Goal: Task Accomplishment & Management: Manage account settings

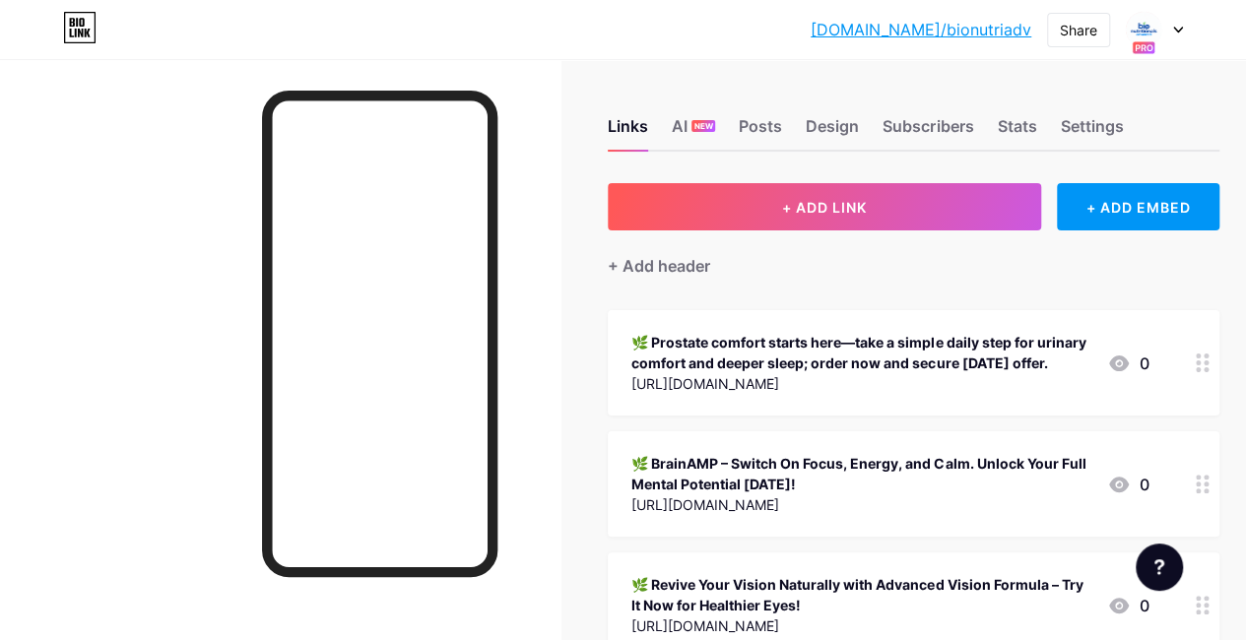
click at [836, 352] on div "🌿 Prostate comfort starts here—take a simple daily step for urinary comfort and…" at bounding box center [861, 352] width 460 height 41
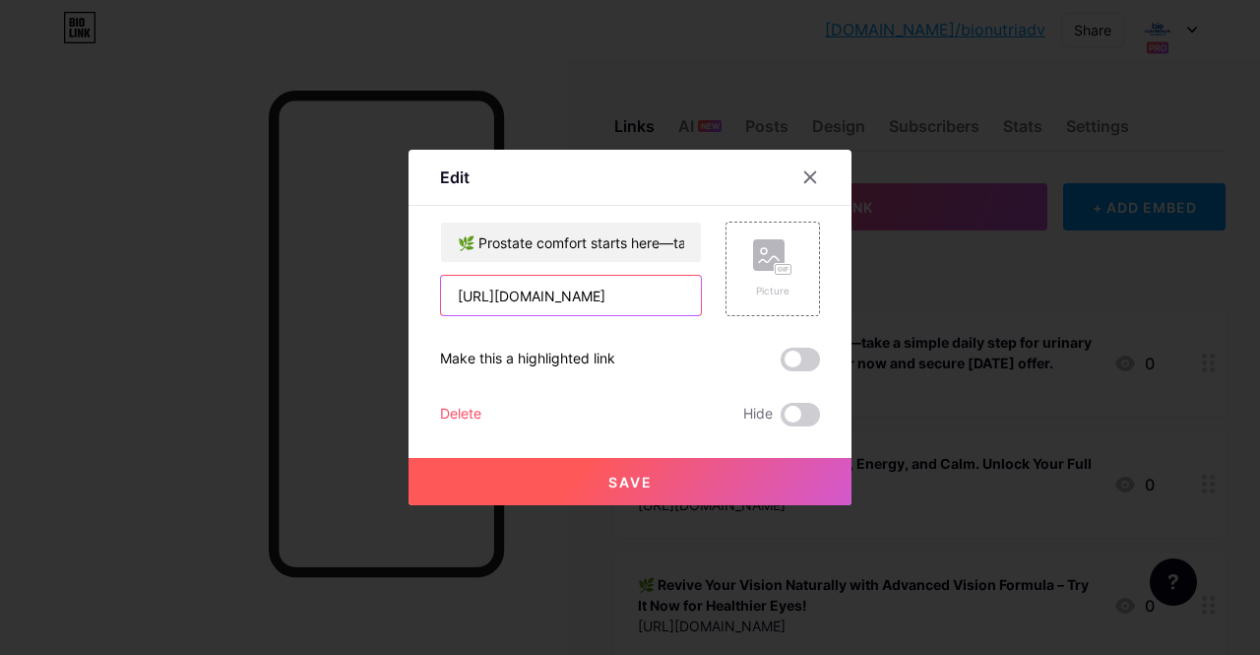
click at [593, 291] on input "[URL][DOMAIN_NAME]" at bounding box center [571, 295] width 260 height 39
click at [808, 176] on icon at bounding box center [810, 177] width 11 height 11
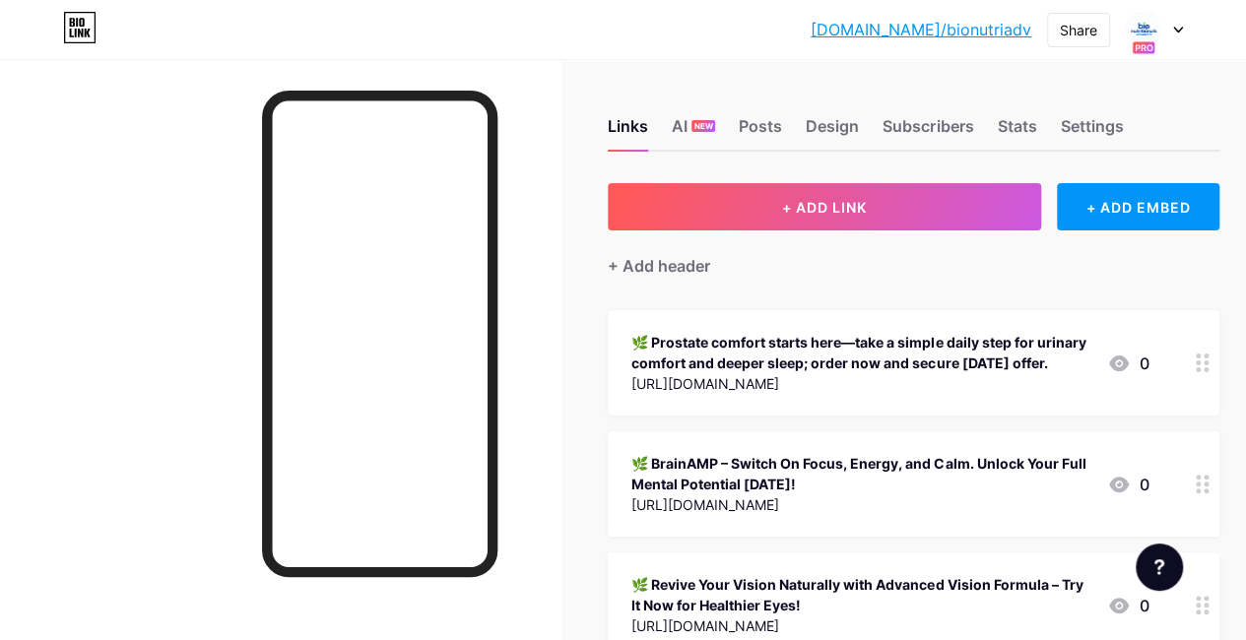
click at [916, 483] on div "🌿 BrainAMP – Switch On Focus, Energy, and Calm. Unlock Your Full Mental Potenti…" at bounding box center [861, 473] width 460 height 41
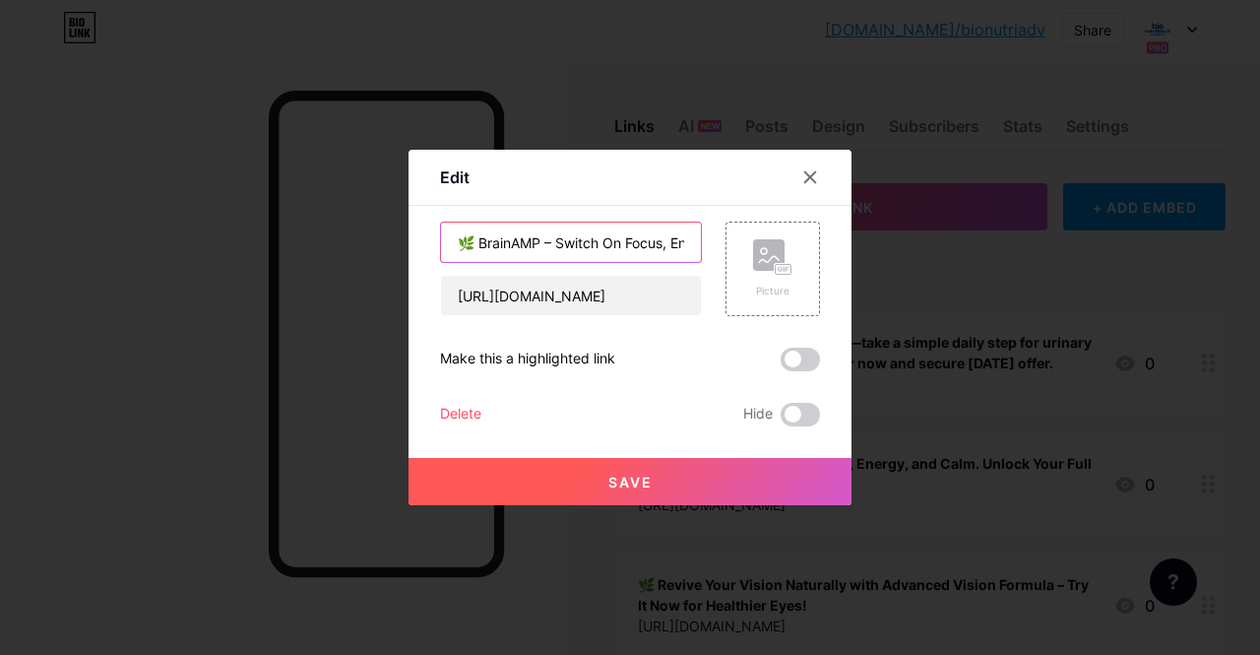
click at [597, 234] on input "🌿 BrainAMP – Switch On Focus, Energy, and Calm. Unlock Your Full Mental Potenti…" at bounding box center [571, 242] width 260 height 39
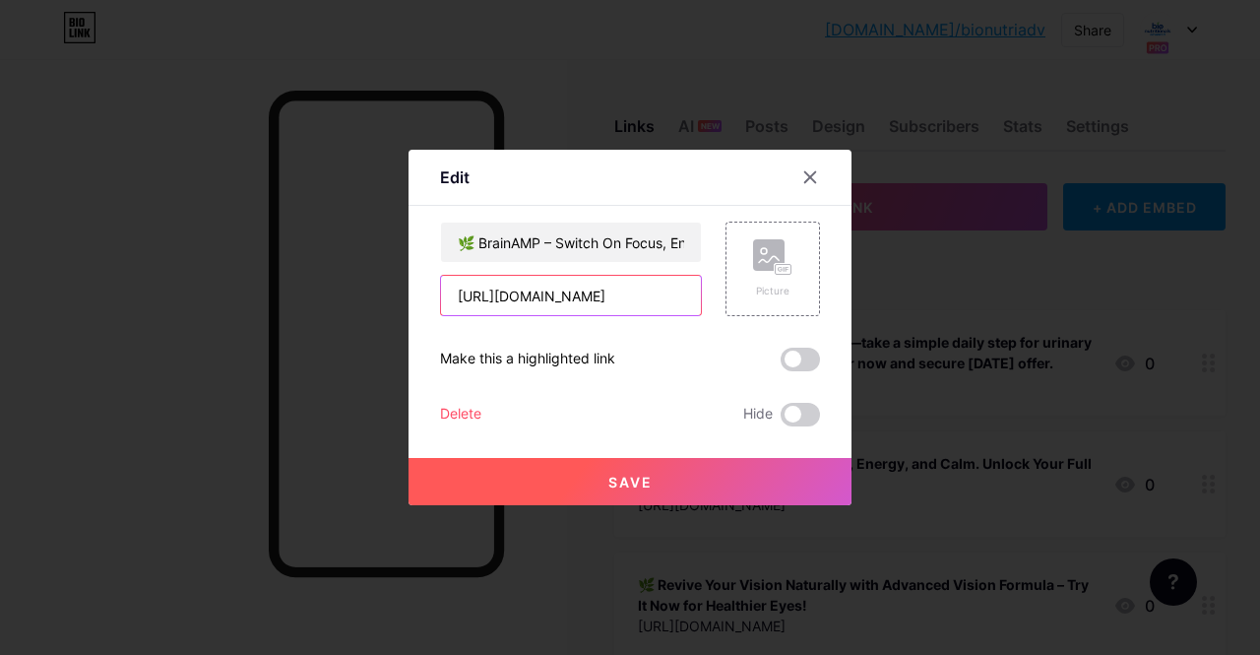
click at [571, 300] on input "[URL][DOMAIN_NAME]" at bounding box center [571, 295] width 260 height 39
click at [812, 178] on icon at bounding box center [810, 177] width 16 height 16
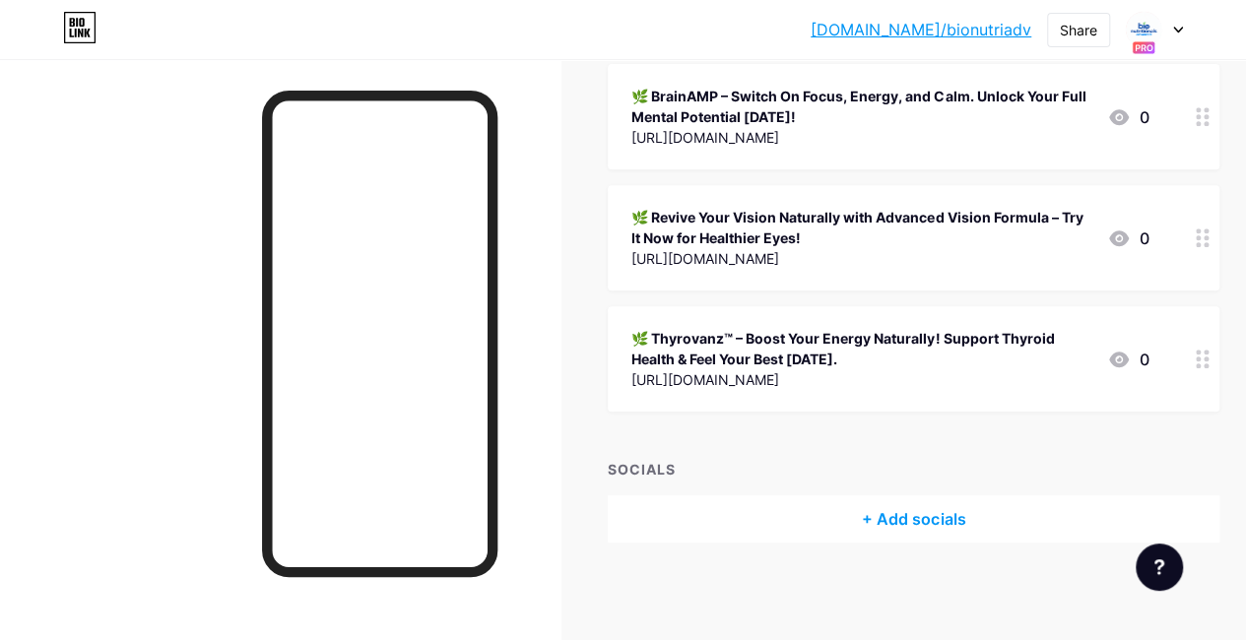
click at [858, 194] on div "🌿 Revive Your Vision Naturally with Advanced Vision Formula – Try It Now for He…" at bounding box center [913, 237] width 611 height 105
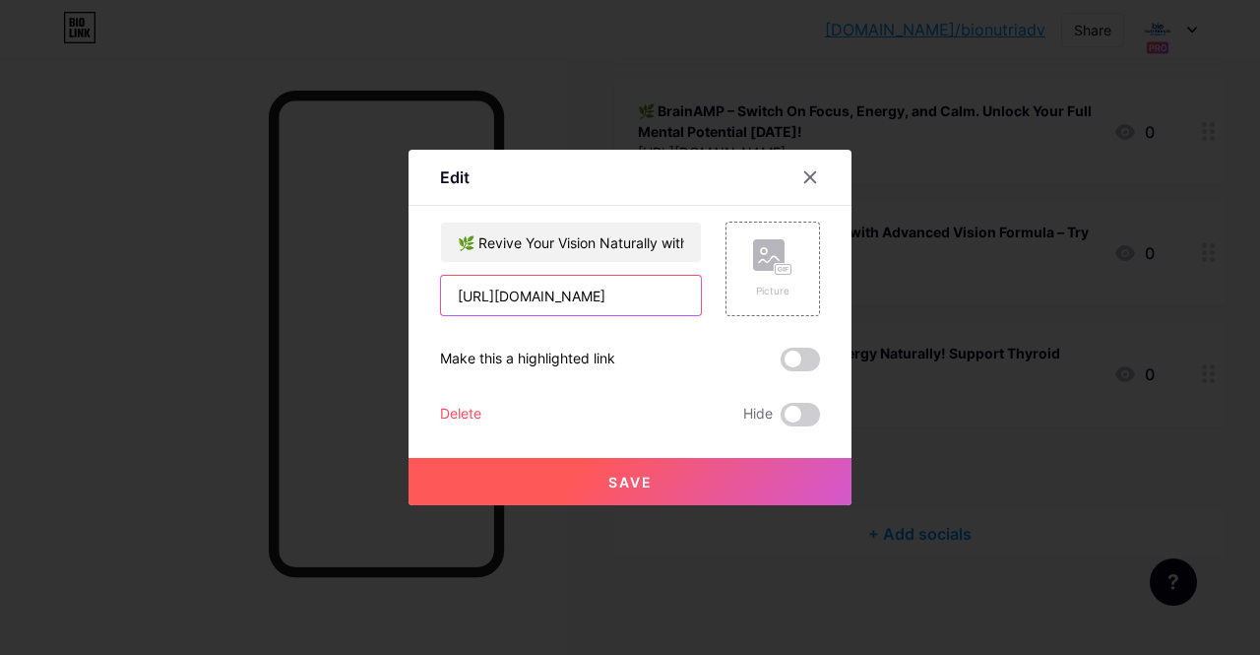
click at [550, 297] on input "[URL][DOMAIN_NAME]" at bounding box center [571, 295] width 260 height 39
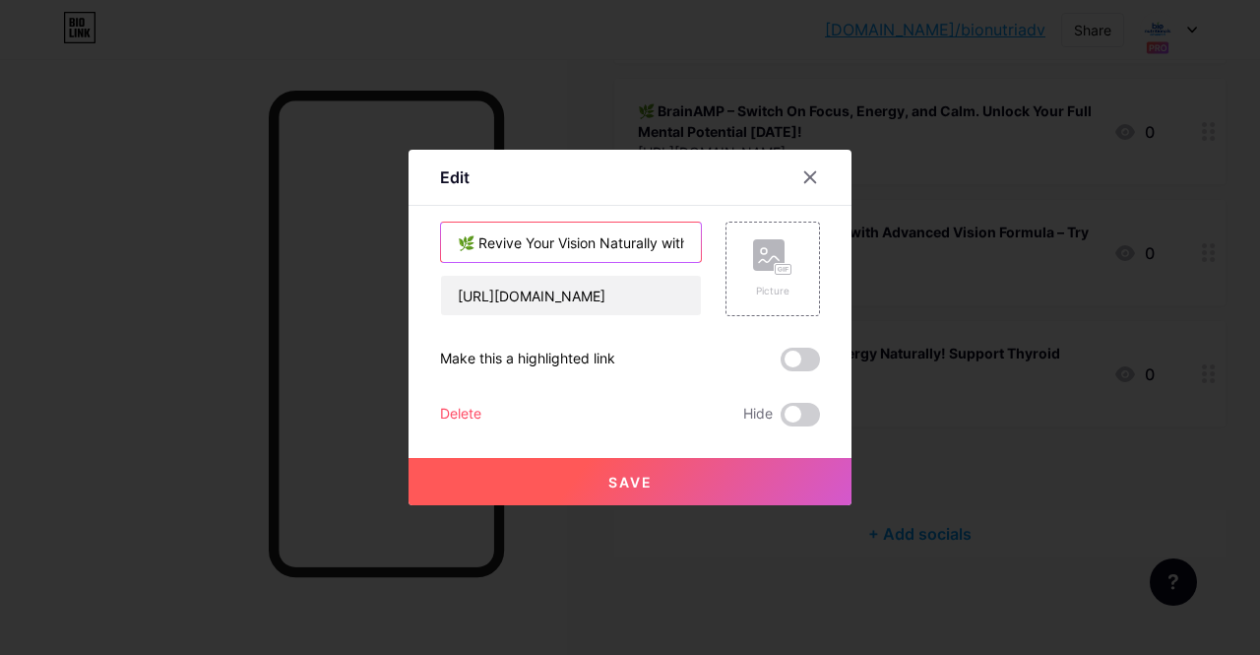
click at [549, 243] on input "🌿 Revive Your Vision Naturally with Advanced Vision Formula – Try It Now for He…" at bounding box center [571, 242] width 260 height 39
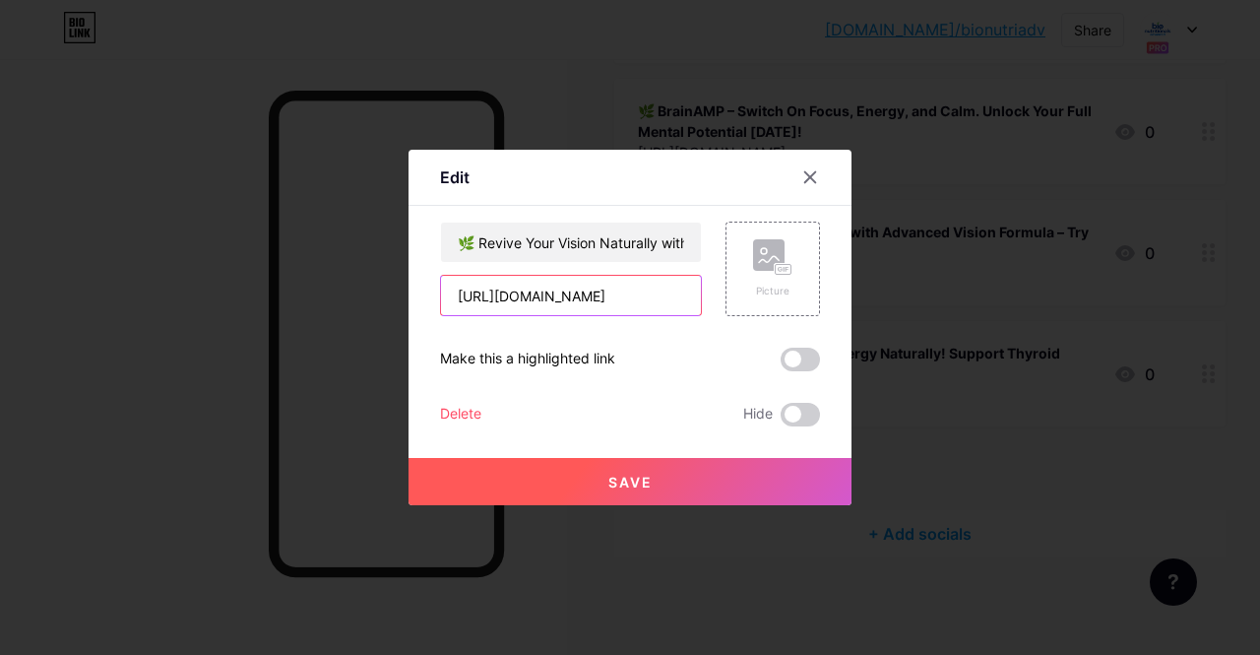
click at [599, 296] on input "[URL][DOMAIN_NAME]" at bounding box center [571, 295] width 260 height 39
click at [808, 178] on icon at bounding box center [810, 177] width 11 height 11
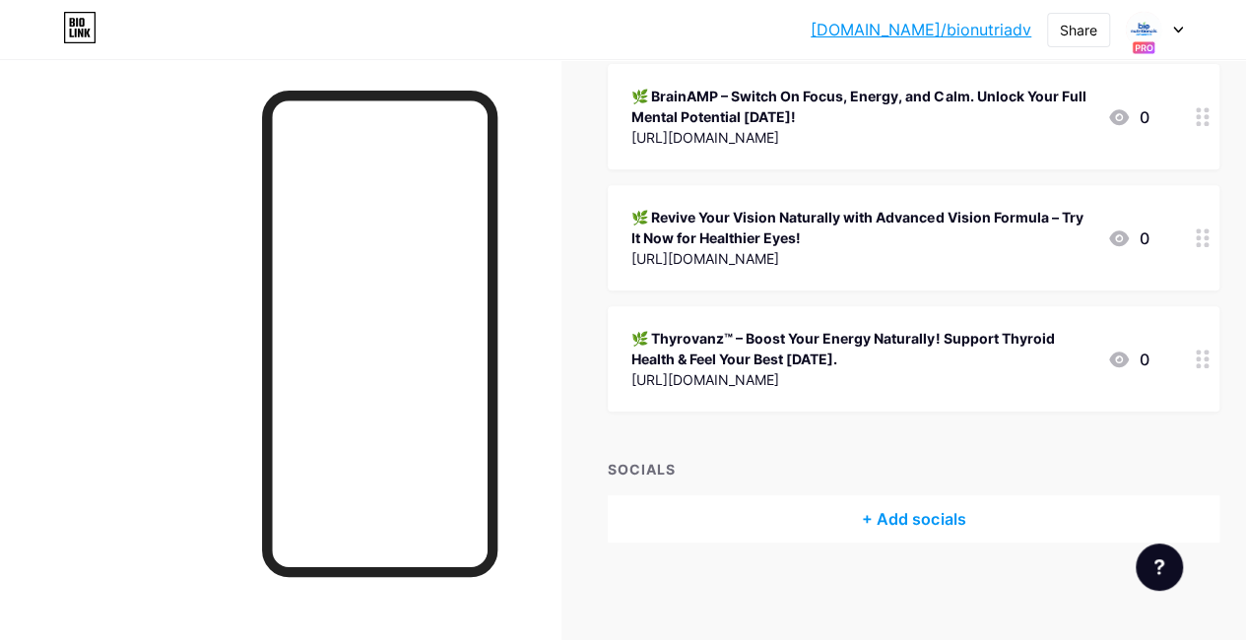
click at [797, 338] on div "🌿 Thyrovanz™ – Boost Your Energy Naturally! Support Thyroid Health & Feel Your …" at bounding box center [861, 348] width 460 height 41
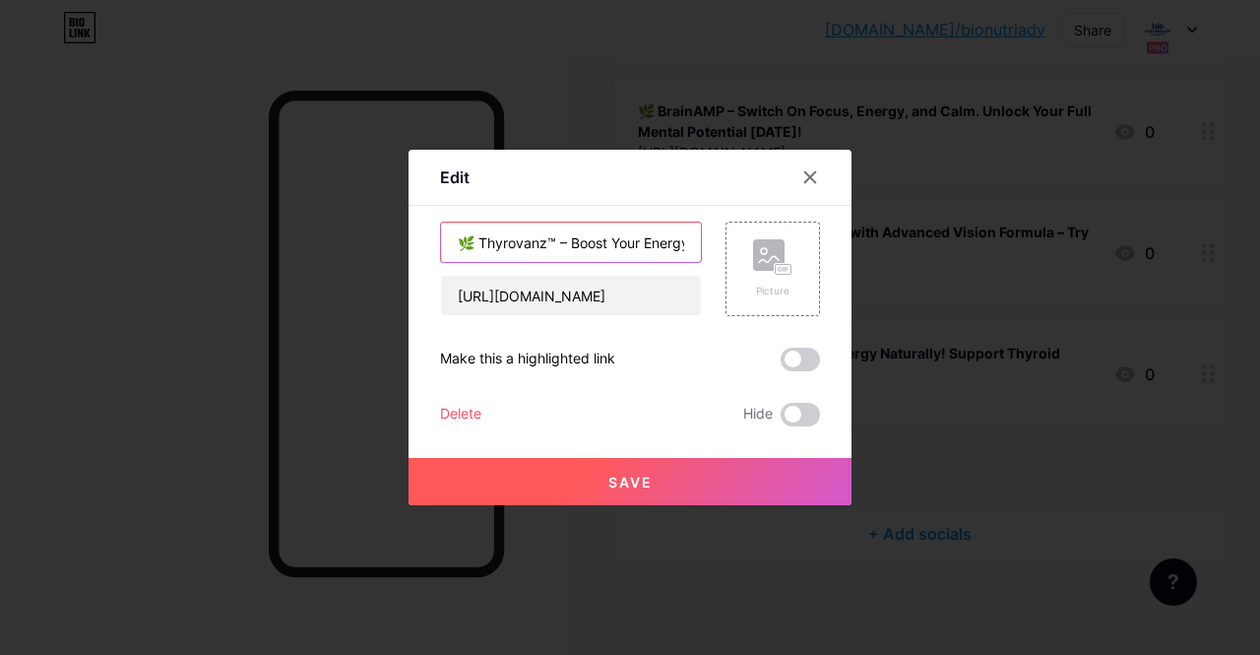
click at [503, 246] on input "🌿 Thyrovanz™ – Boost Your Energy Naturally! Support Thyroid Health & Feel Your …" at bounding box center [571, 242] width 260 height 39
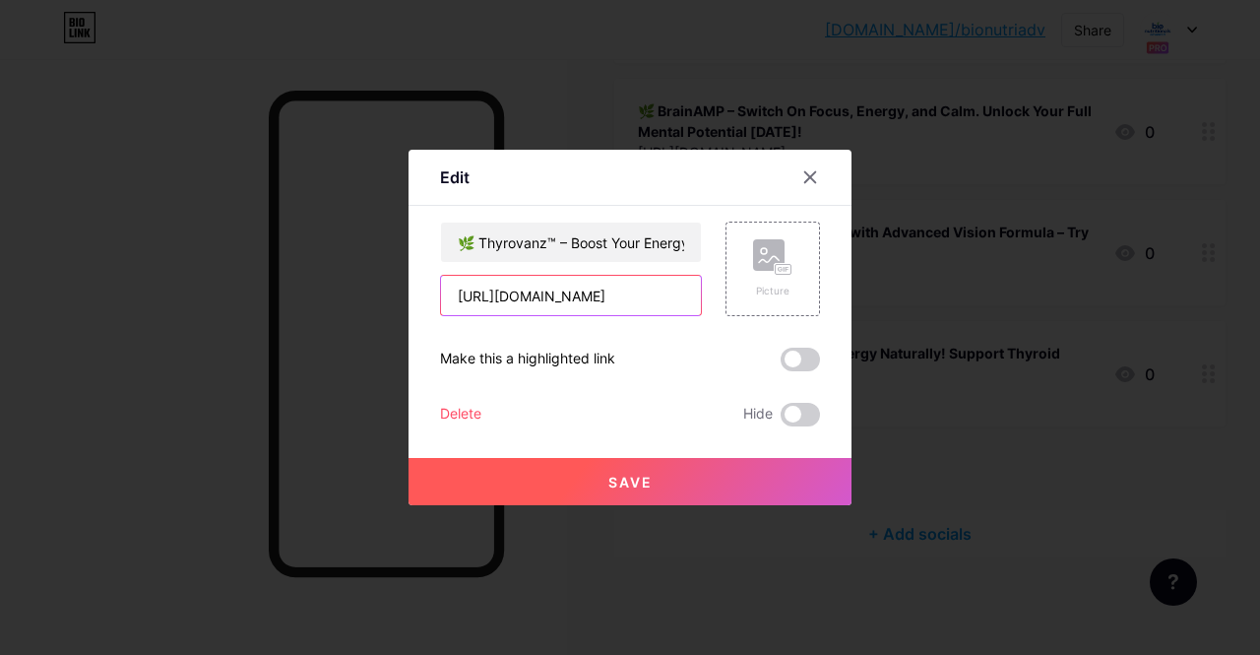
click at [587, 288] on input "[URL][DOMAIN_NAME]" at bounding box center [571, 295] width 260 height 39
click at [802, 180] on icon at bounding box center [810, 177] width 16 height 16
